Goal: Information Seeking & Learning: Compare options

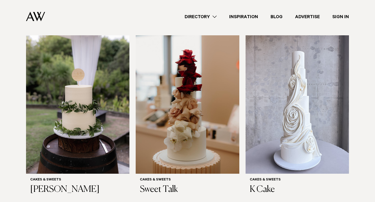
scroll to position [178, 0]
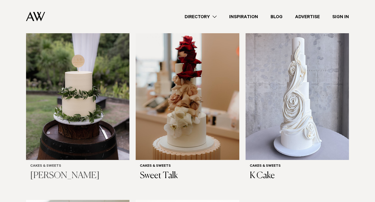
click at [79, 171] on h3 "[PERSON_NAME]" at bounding box center [77, 176] width 95 height 11
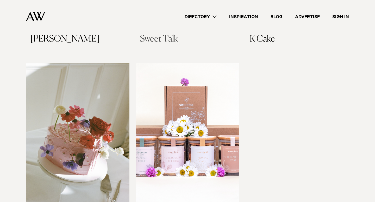
scroll to position [359, 0]
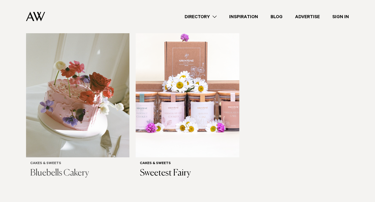
click at [62, 168] on h3 "Bluebells Cakery" at bounding box center [77, 173] width 95 height 11
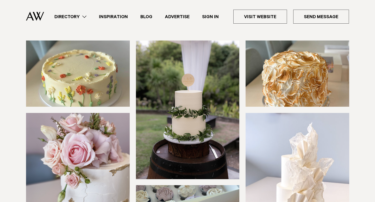
scroll to position [149, 0]
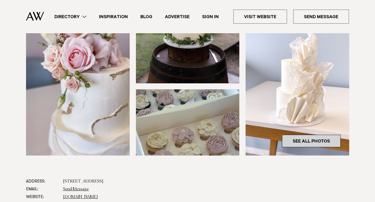
click at [295, 143] on link "See All Photos" at bounding box center [311, 141] width 59 height 12
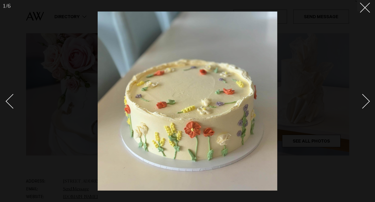
click at [366, 11] on div at bounding box center [187, 101] width 375 height 202
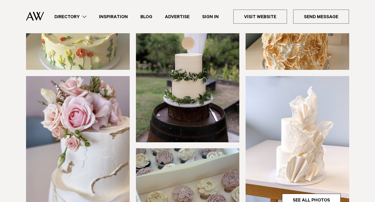
scroll to position [201, 0]
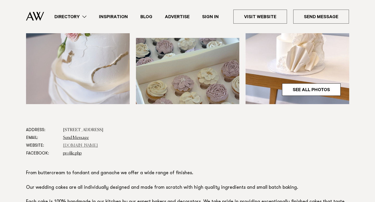
click at [90, 146] on link "[DOMAIN_NAME]" at bounding box center [80, 146] width 35 height 4
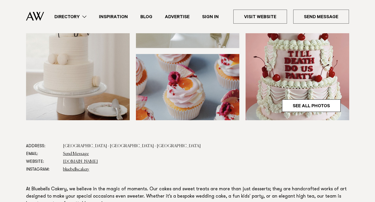
scroll to position [185, 0]
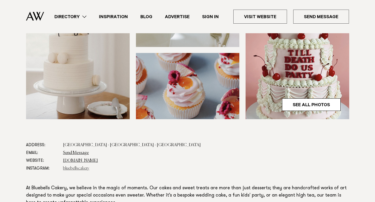
click at [81, 169] on link "bluebellscakery" at bounding box center [76, 169] width 26 height 4
click at [77, 169] on link "bluebellscakery" at bounding box center [76, 169] width 26 height 4
click at [298, 105] on link "See All Photos" at bounding box center [311, 105] width 59 height 12
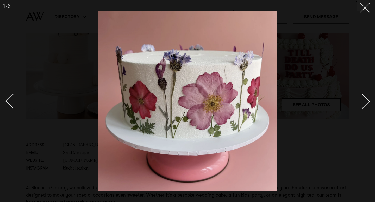
click at [363, 99] on div "Next slide" at bounding box center [362, 101] width 15 height 15
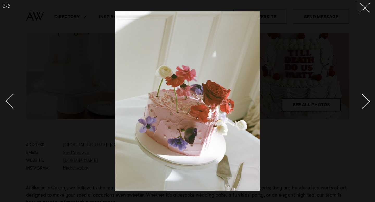
click at [363, 99] on div "Next slide" at bounding box center [362, 101] width 15 height 15
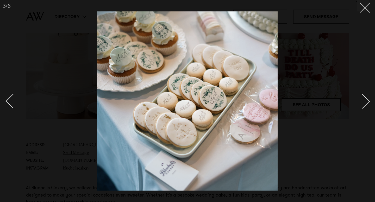
click at [363, 99] on div "Next slide" at bounding box center [362, 101] width 15 height 15
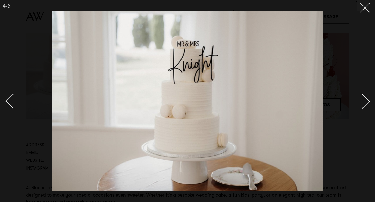
click at [364, 99] on div "Next slide" at bounding box center [362, 101] width 15 height 15
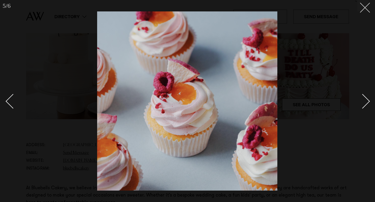
click at [365, 7] on line at bounding box center [365, 8] width 10 height 10
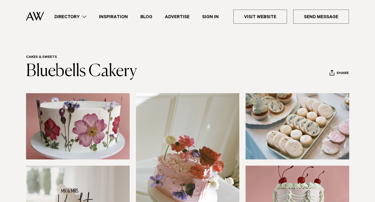
scroll to position [2, 0]
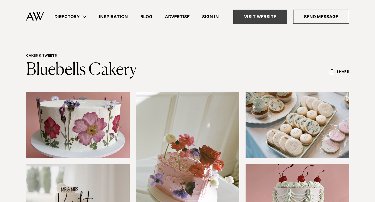
click at [262, 18] on link "Visit Website" at bounding box center [260, 17] width 54 height 14
